Goal: Task Accomplishment & Management: Manage account settings

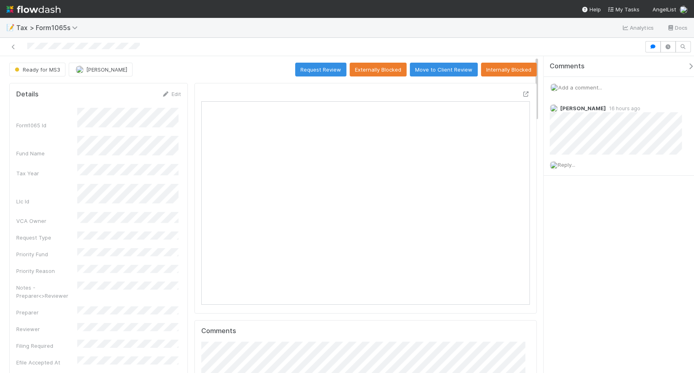
scroll to position [159, 155]
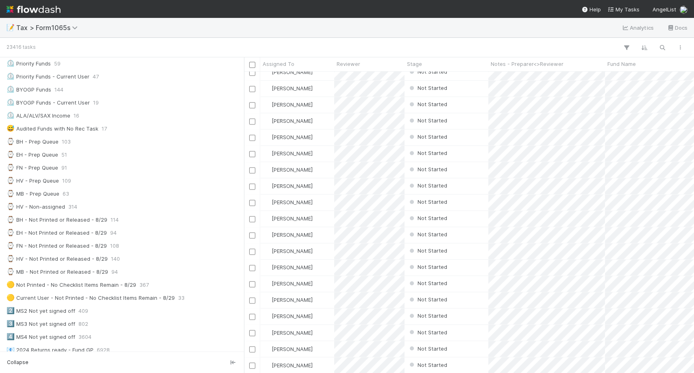
scroll to position [137, 0]
click at [81, 272] on div "⌚ MB - Not Printed or Released - 8/29" at bounding box center [58, 272] width 102 height 10
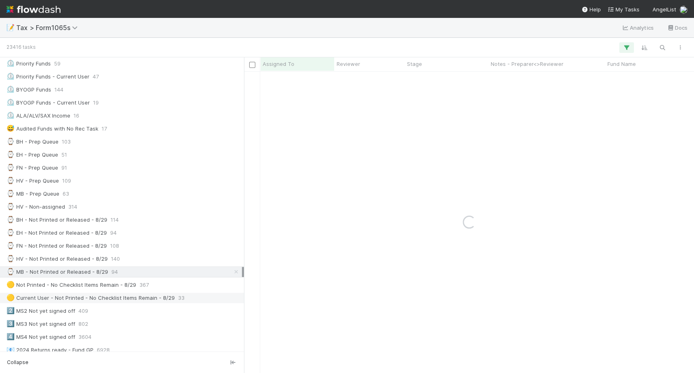
click at [101, 299] on div "🟡 Current User - Not Printed - No Checklist Items Remain - 8/29" at bounding box center [91, 298] width 168 height 10
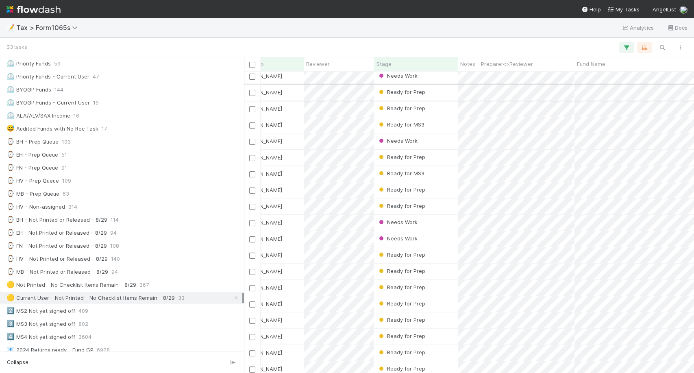
scroll to position [3, 31]
click at [435, 138] on div "Needs Work" at bounding box center [416, 141] width 84 height 16
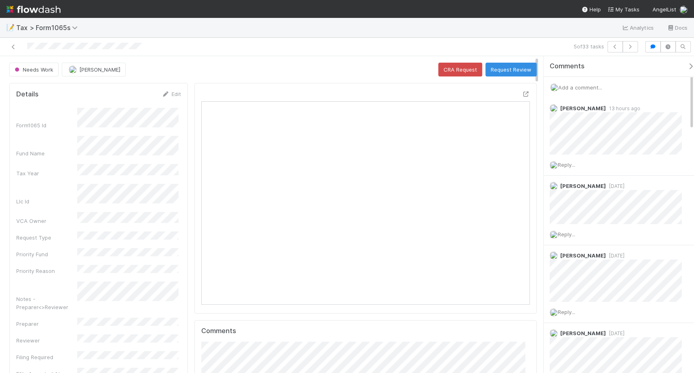
drag, startPoint x: 11, startPoint y: 48, endPoint x: 79, endPoint y: 5, distance: 79.9
click at [11, 48] on icon at bounding box center [13, 46] width 8 height 5
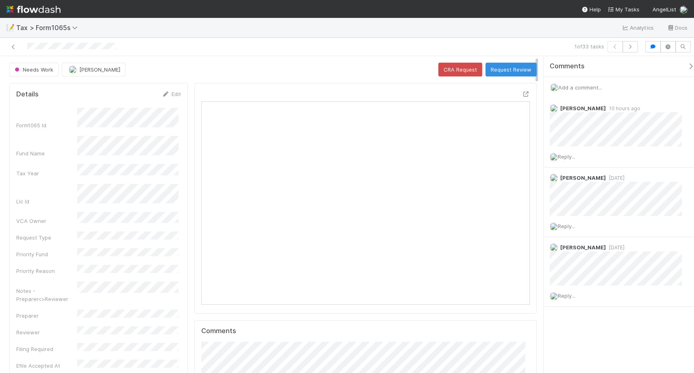
scroll to position [159, 155]
click at [505, 67] on button "Request Review" at bounding box center [511, 70] width 51 height 14
click at [505, 67] on div "Needs Work [PERSON_NAME] Loading..." at bounding box center [273, 70] width 528 height 14
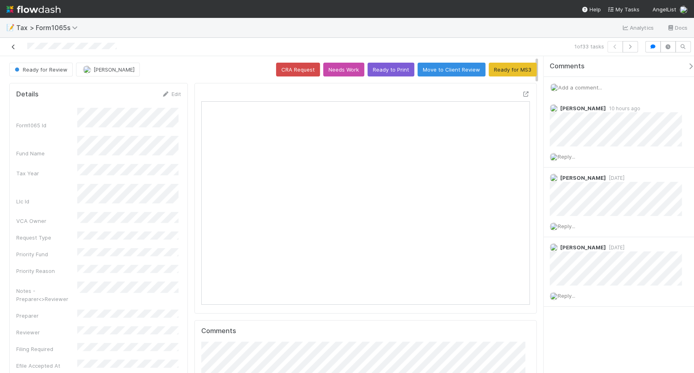
click at [10, 48] on icon at bounding box center [13, 46] width 8 height 5
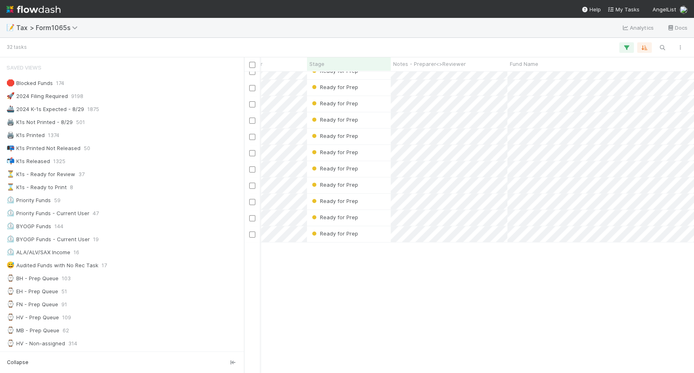
scroll to position [50, 159]
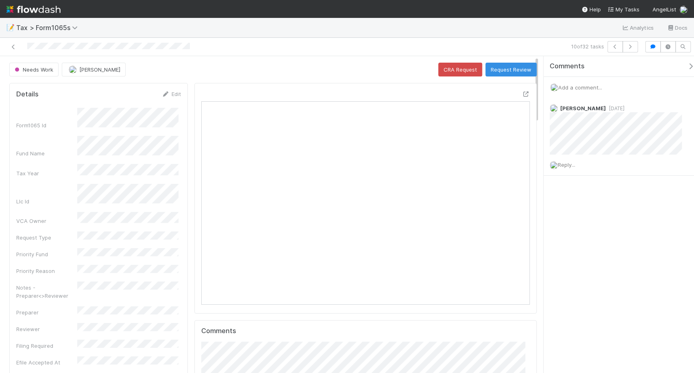
scroll to position [159, 155]
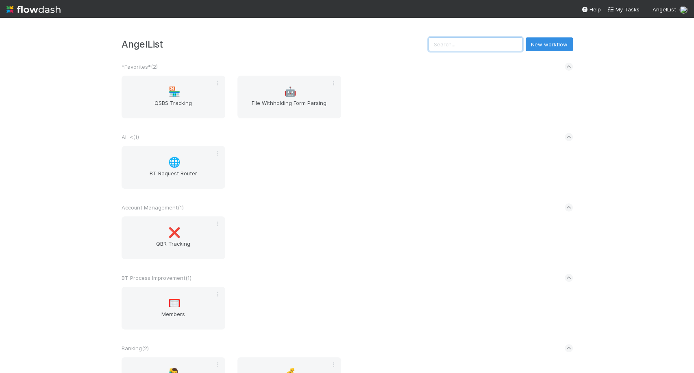
click at [481, 45] on input "text" at bounding box center [476, 44] width 94 height 14
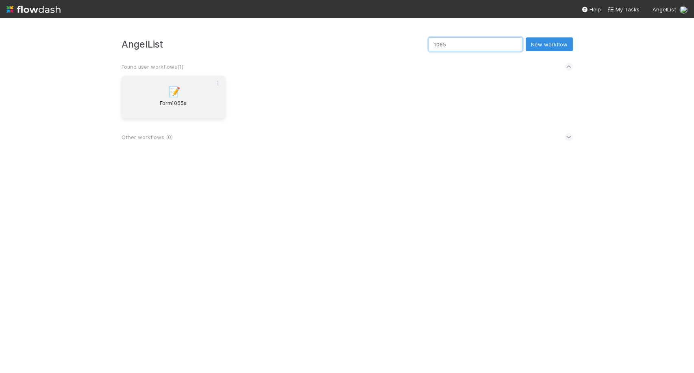
type input "1065"
click at [178, 107] on span "Form1065s" at bounding box center [173, 107] width 97 height 16
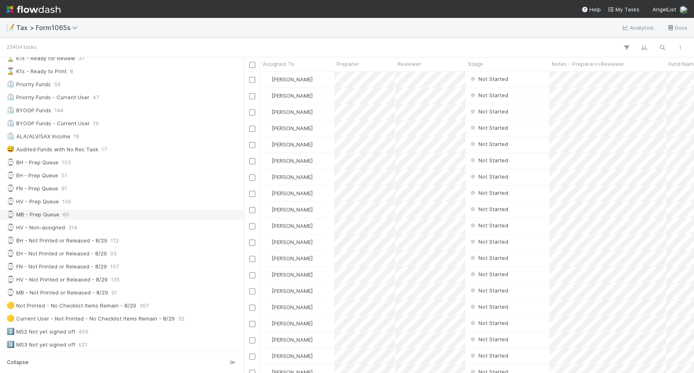
scroll to position [117, 0]
click at [130, 289] on div "⌚ MB - Not Printed or Released - 8/29 91" at bounding box center [125, 291] width 236 height 10
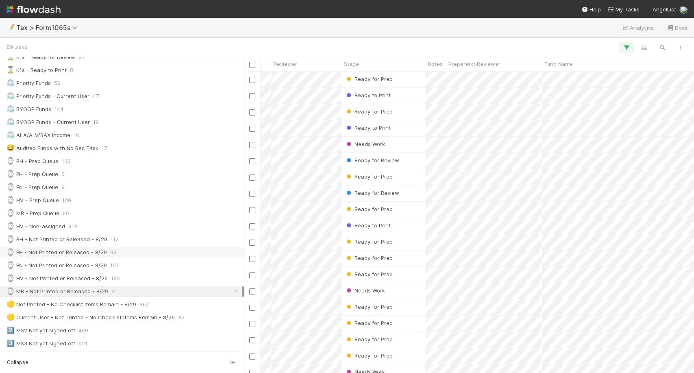
scroll to position [128, 0]
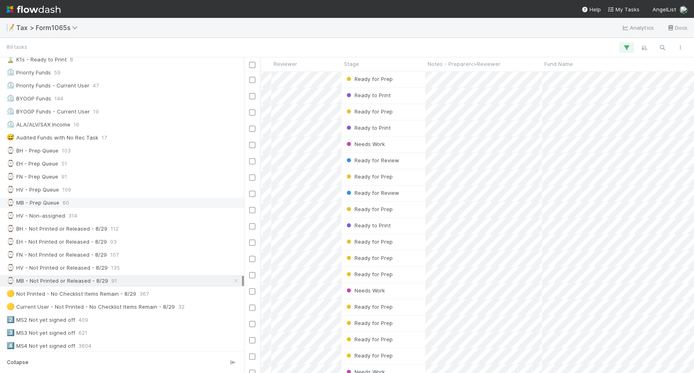
click at [137, 203] on div "⌚ MB - Prep Queue 60" at bounding box center [125, 203] width 236 height 10
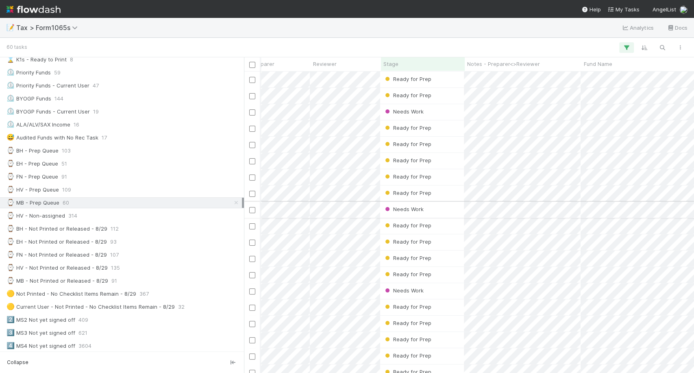
scroll to position [0, 85]
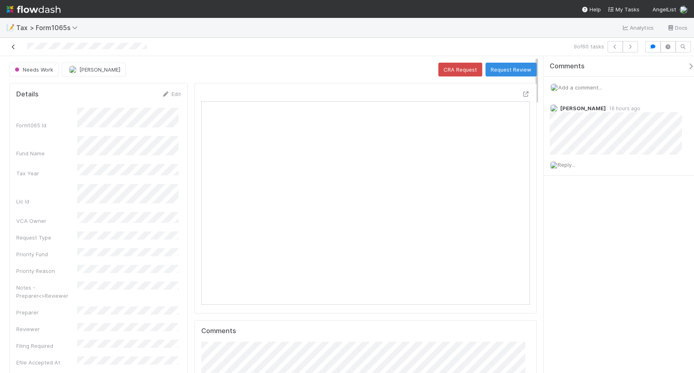
click at [13, 45] on icon at bounding box center [13, 46] width 8 height 5
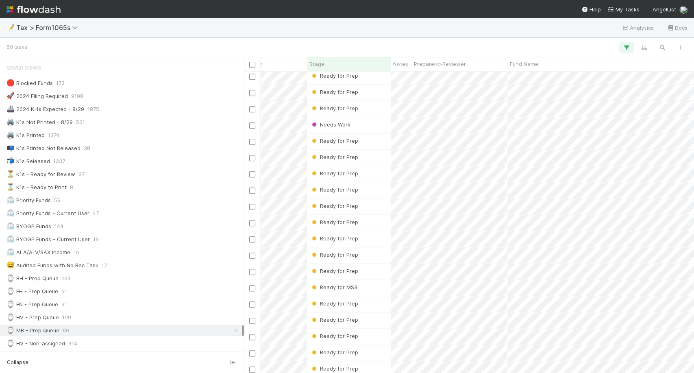
scroll to position [540, 159]
click at [366, 288] on div "Ready for MS3" at bounding box center [349, 288] width 84 height 16
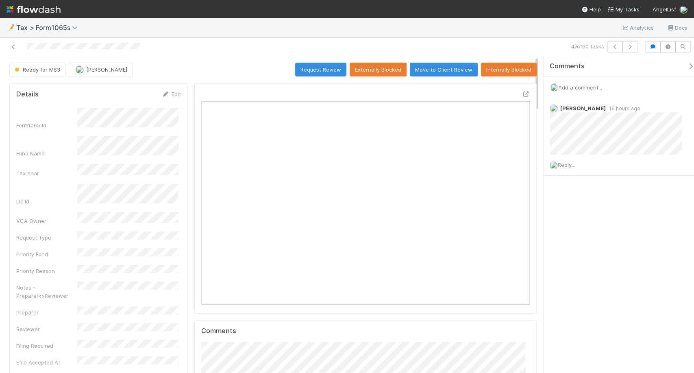
scroll to position [159, 317]
